Goal: Task Accomplishment & Management: Use online tool/utility

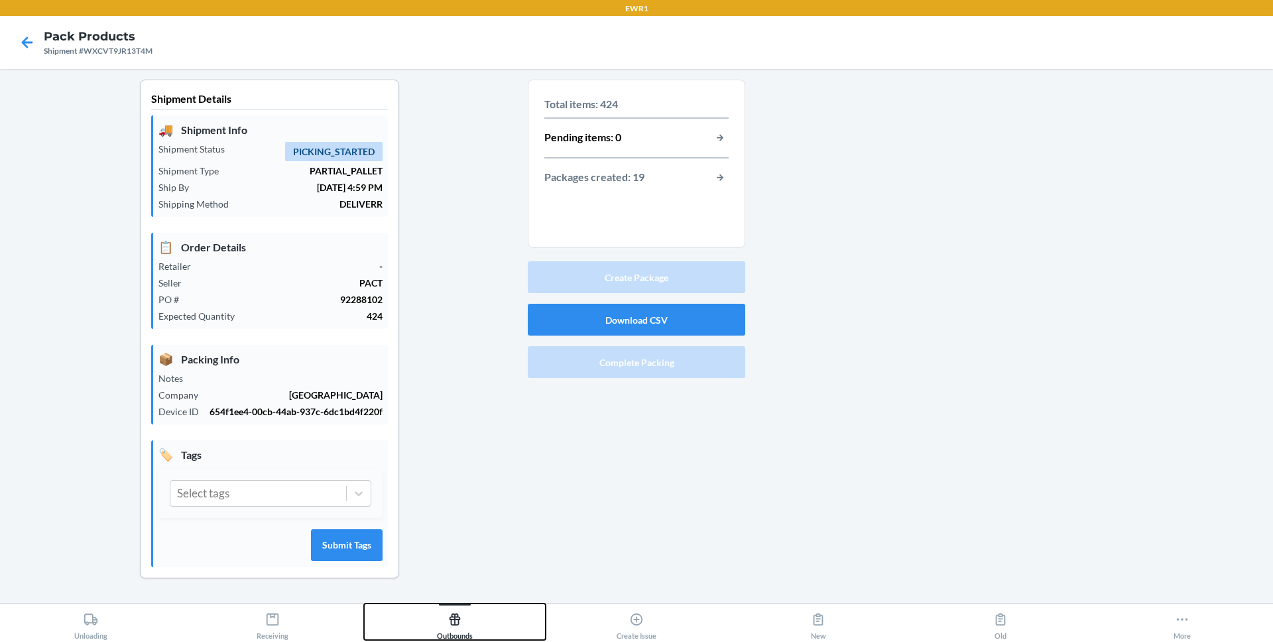
click at [463, 628] on div "Outbounds" at bounding box center [455, 623] width 36 height 33
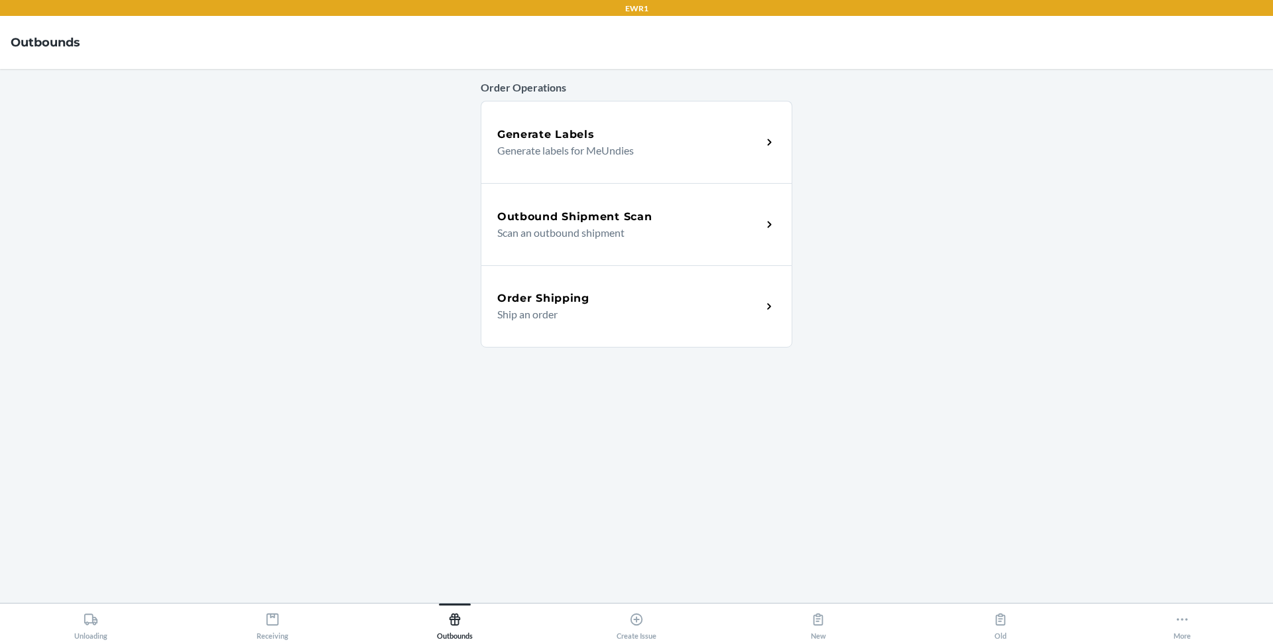
click at [648, 207] on div "Outbound Shipment Scan Scan an outbound shipment" at bounding box center [637, 224] width 312 height 82
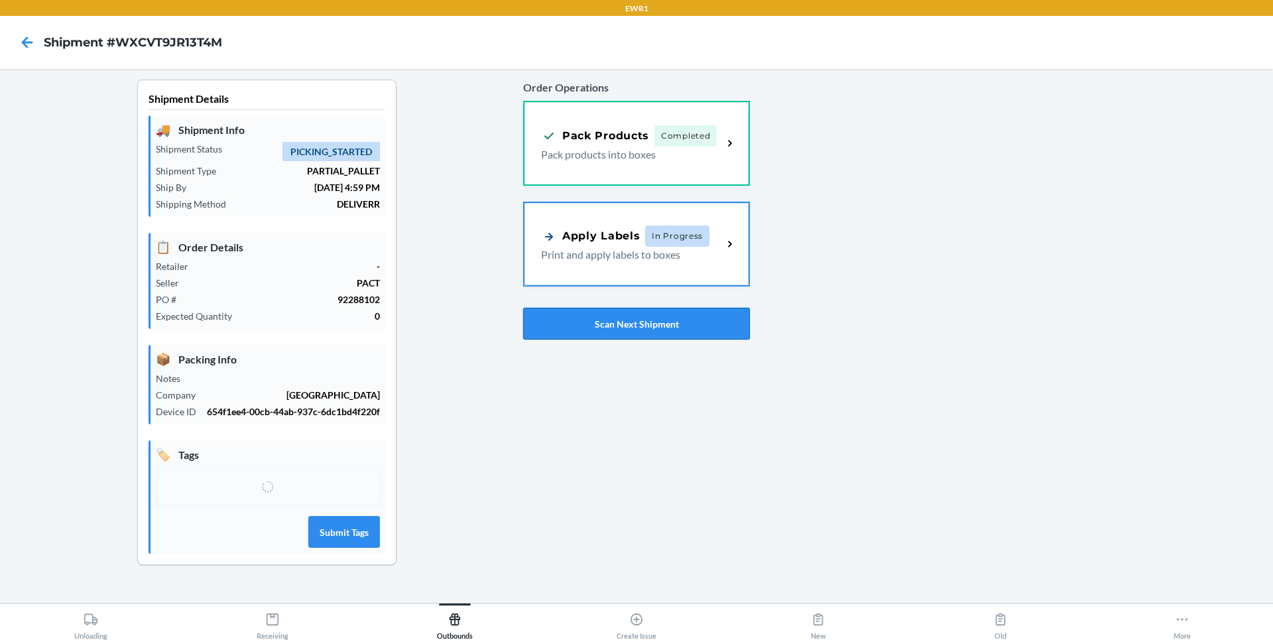
click at [651, 320] on button "Scan Next Shipment" at bounding box center [636, 324] width 227 height 32
click at [603, 326] on button "Scan Next Shipment" at bounding box center [636, 324] width 227 height 32
click at [721, 151] on div "Pack Products Completed Pack products into boxes" at bounding box center [632, 141] width 182 height 37
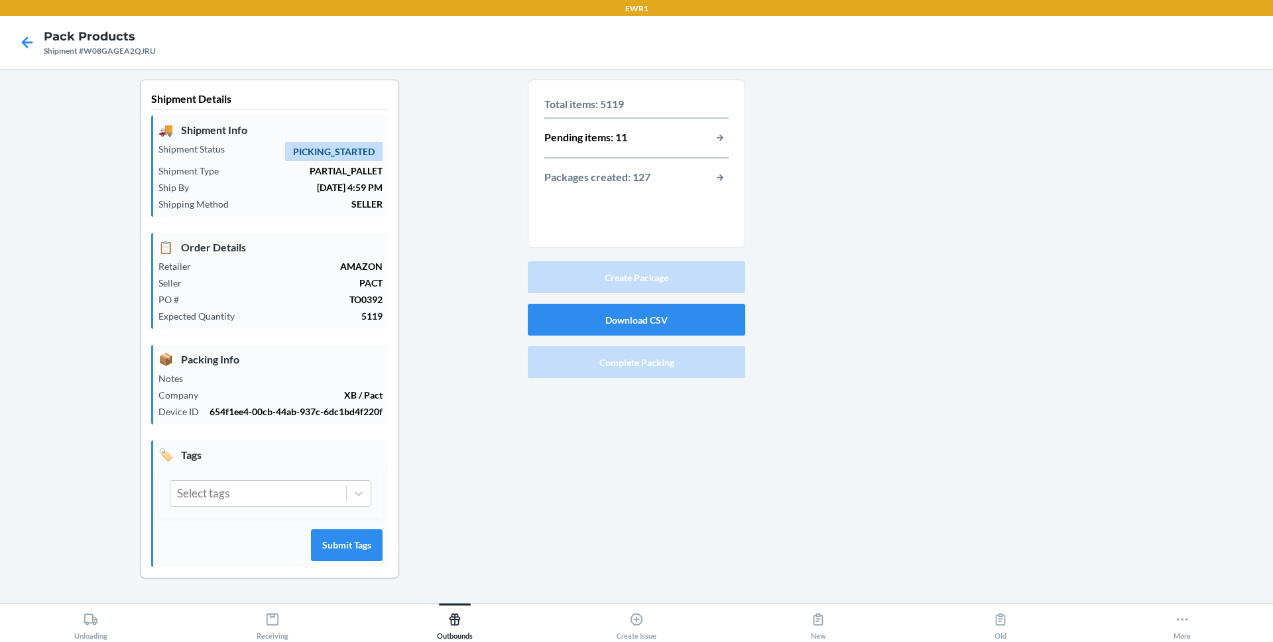
click at [122, 54] on div "Shipment #W08GAGEA2QJRU" at bounding box center [100, 51] width 112 height 12
click at [120, 52] on div "Shipment #W08GAGEA2QJRU" at bounding box center [100, 51] width 112 height 12
copy div "W08GAGEA2QJRU"
drag, startPoint x: 645, startPoint y: 213, endPoint x: 687, endPoint y: 195, distance: 45.5
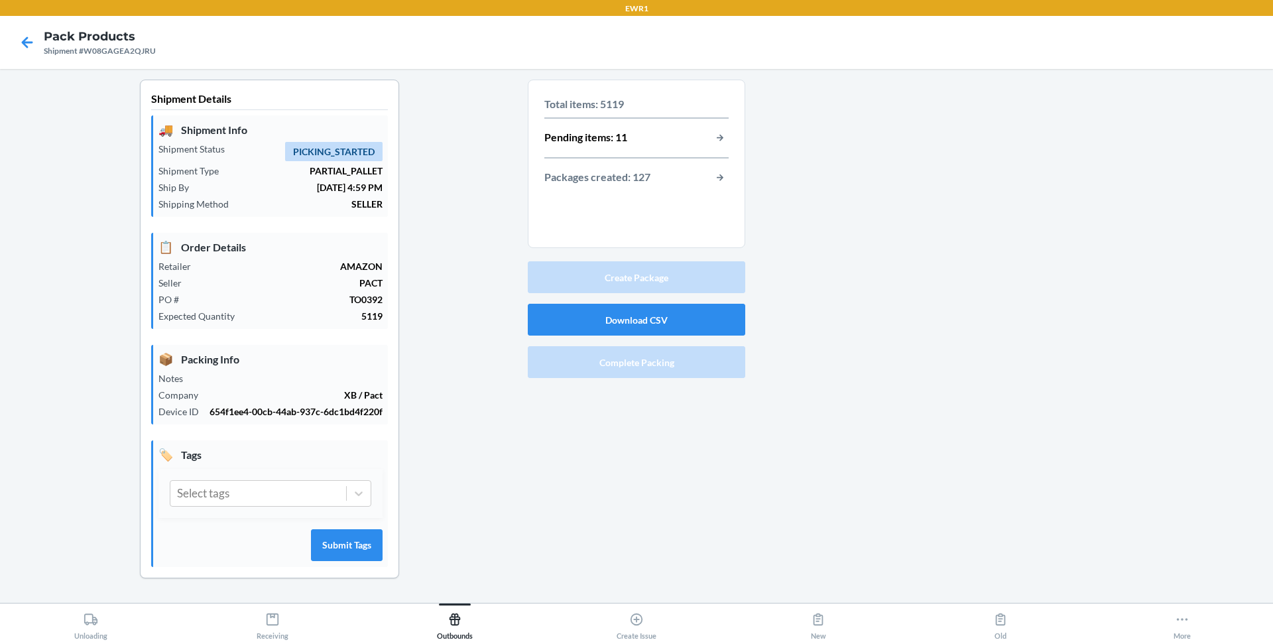
click at [645, 213] on section "Total items: 5119 Pending items: 11 Packages created: 127" at bounding box center [637, 164] width 218 height 168
click at [718, 176] on button "button-view-packages-created" at bounding box center [720, 177] width 17 height 17
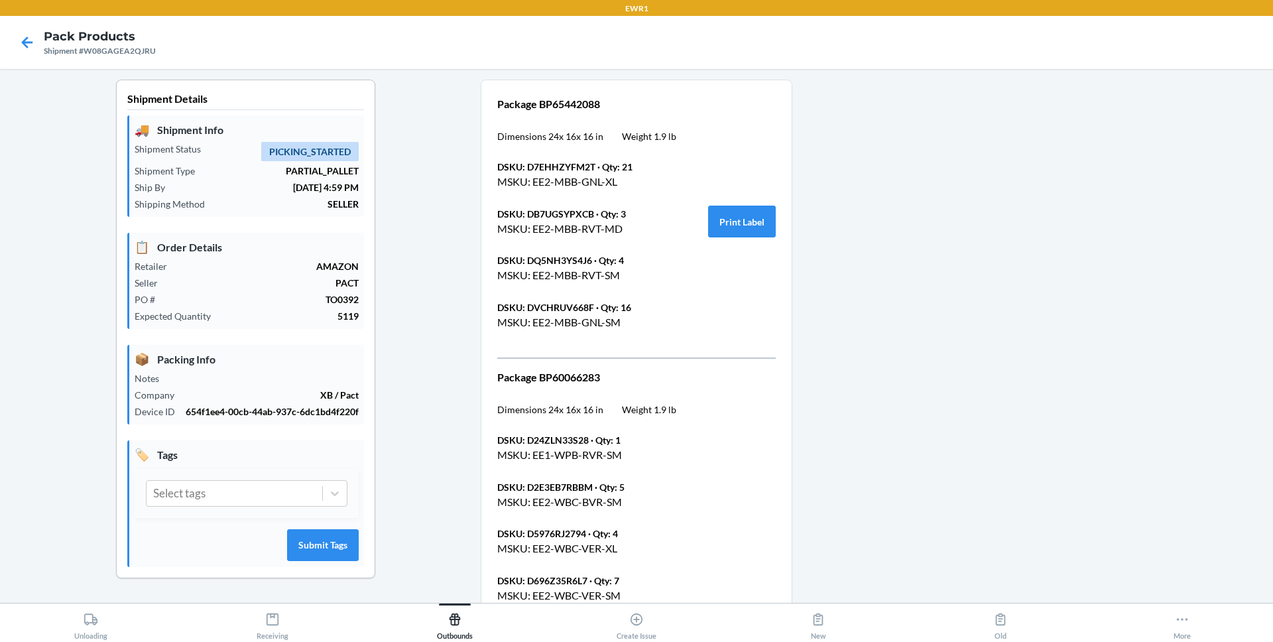
click at [107, 52] on div "Shipment #W08GAGEA2QJRU" at bounding box center [100, 51] width 112 height 12
copy div "Shipment #W08GAGEA2QJRU"
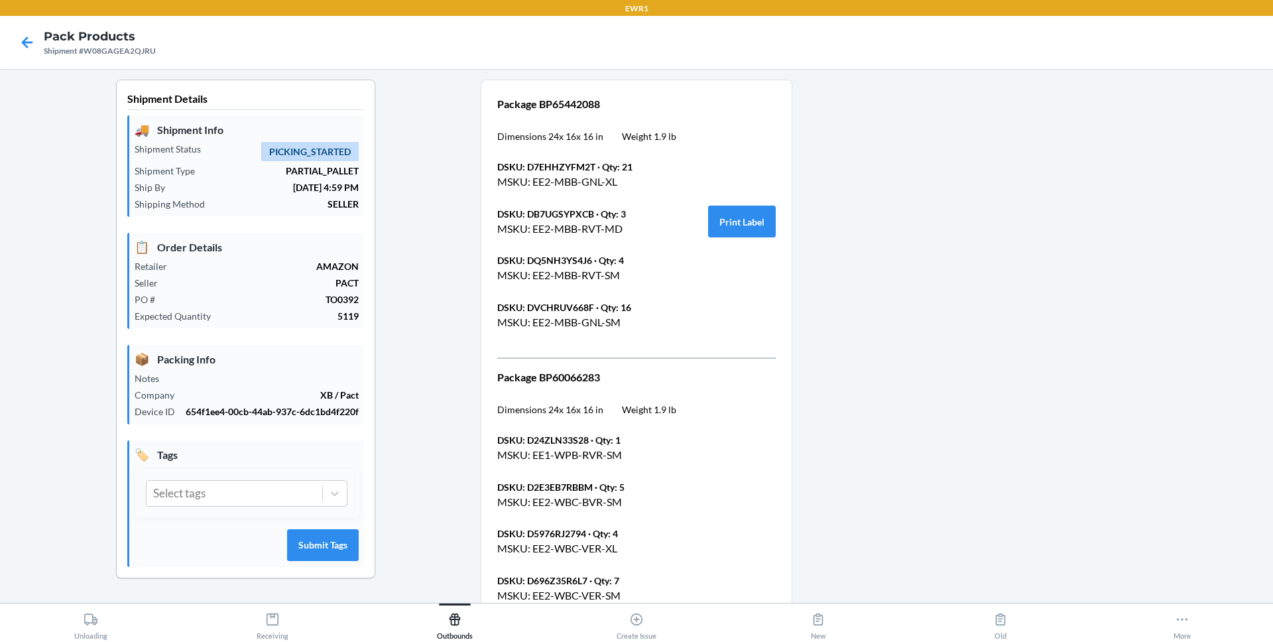
click at [120, 52] on div "Shipment #W08GAGEA2QJRU" at bounding box center [100, 51] width 112 height 12
copy div "W08GAGEA2QJRU"
